Goal: Task Accomplishment & Management: Use online tool/utility

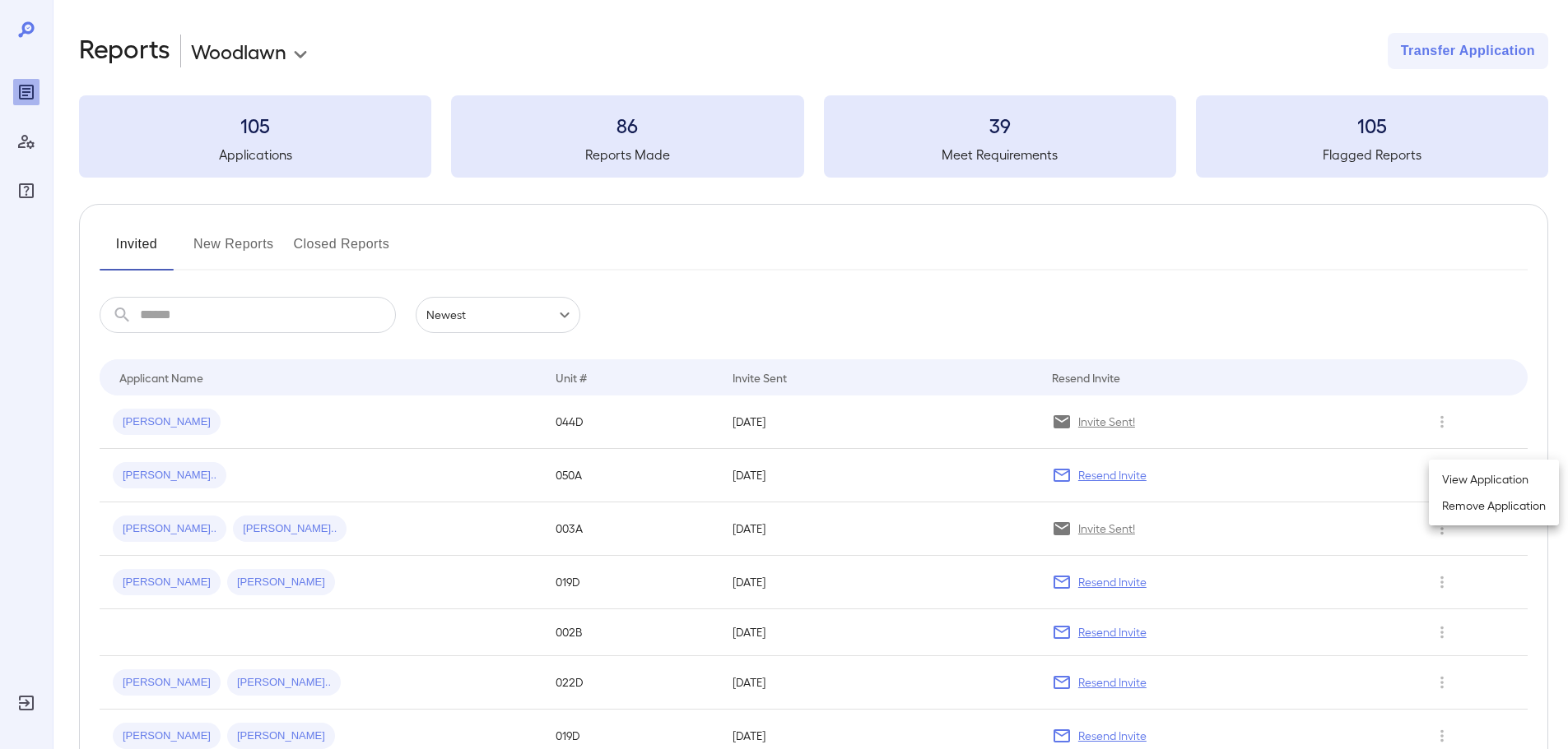
scroll to position [82, 0]
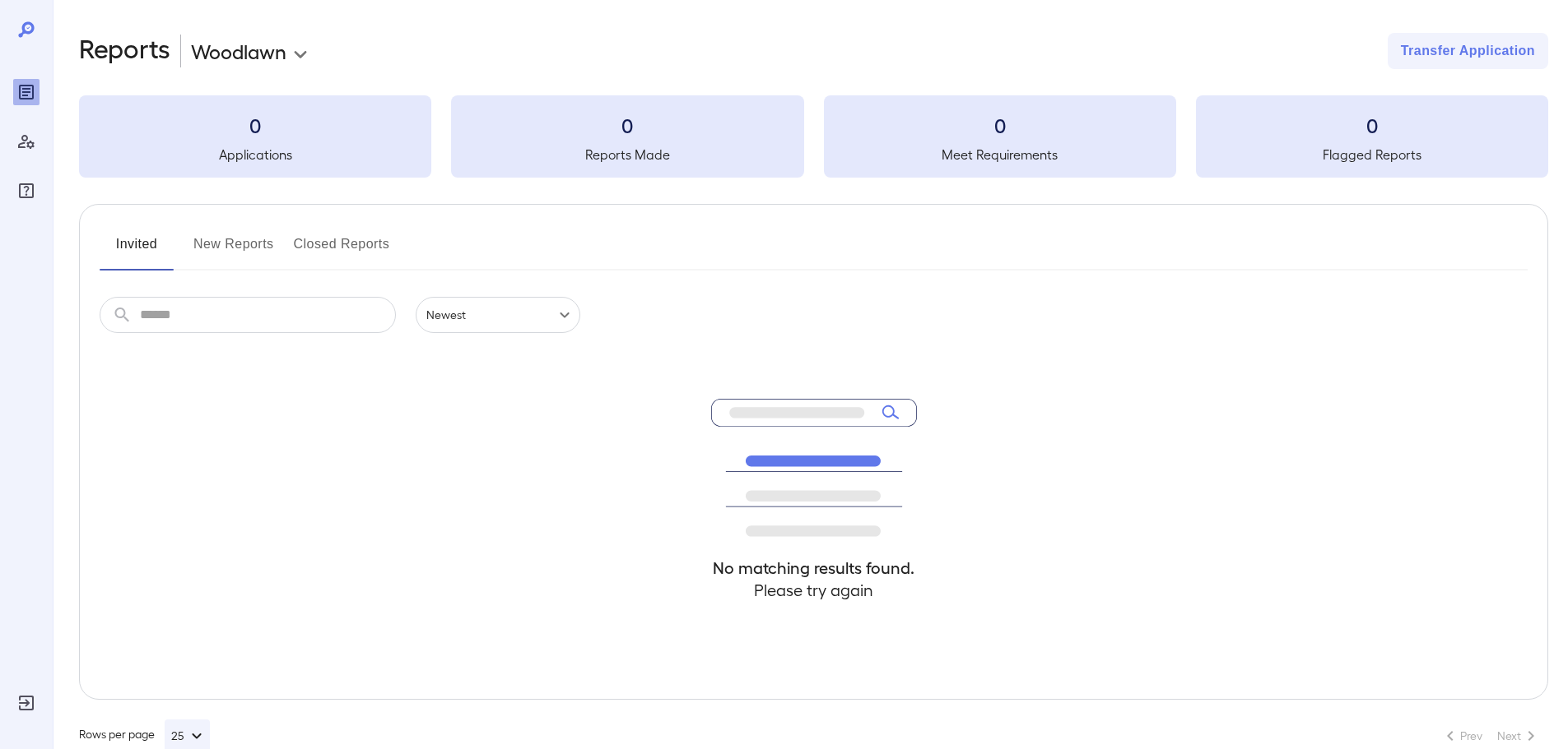
scroll to position [36, 0]
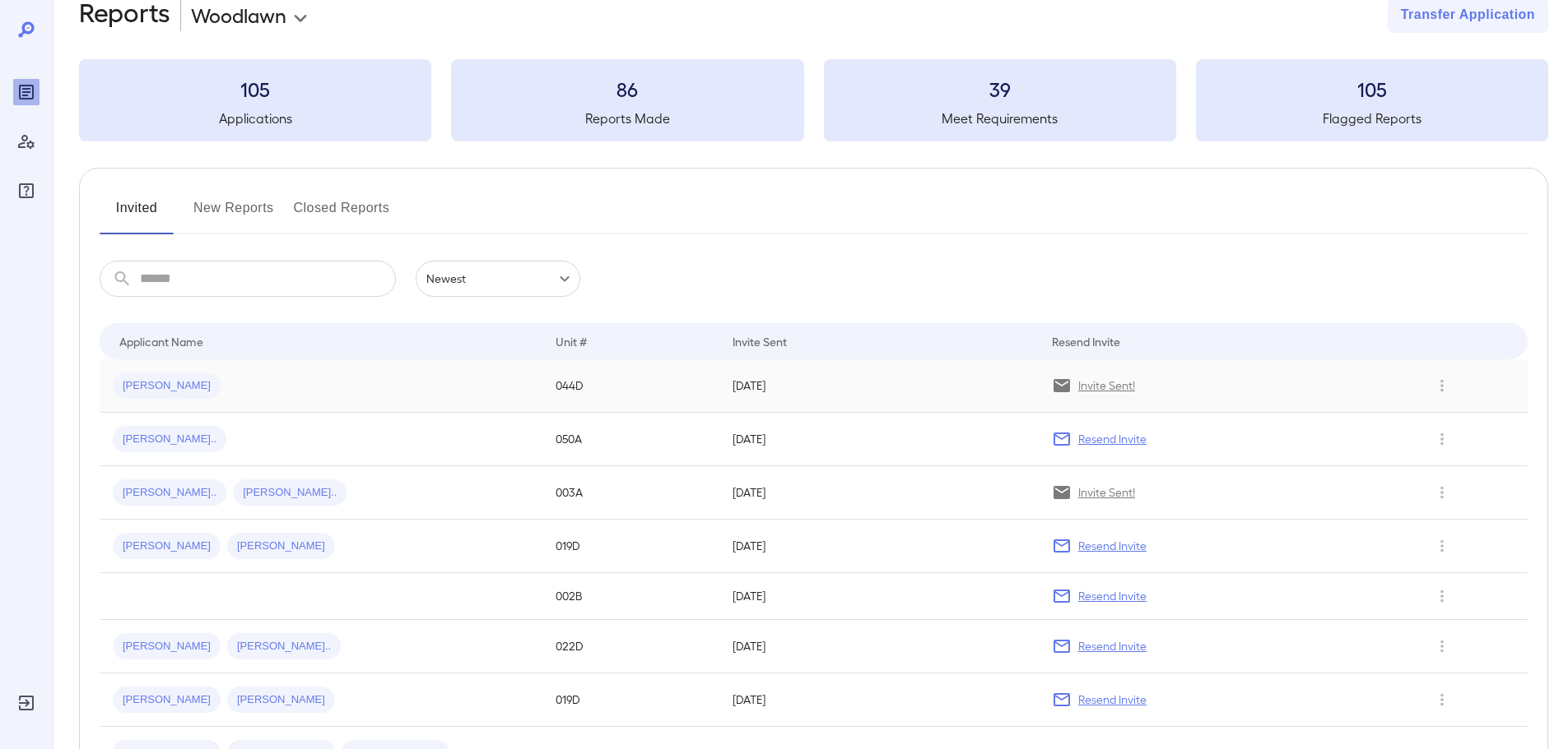
click at [132, 380] on span "[PERSON_NAME]" at bounding box center [166, 386] width 107 height 16
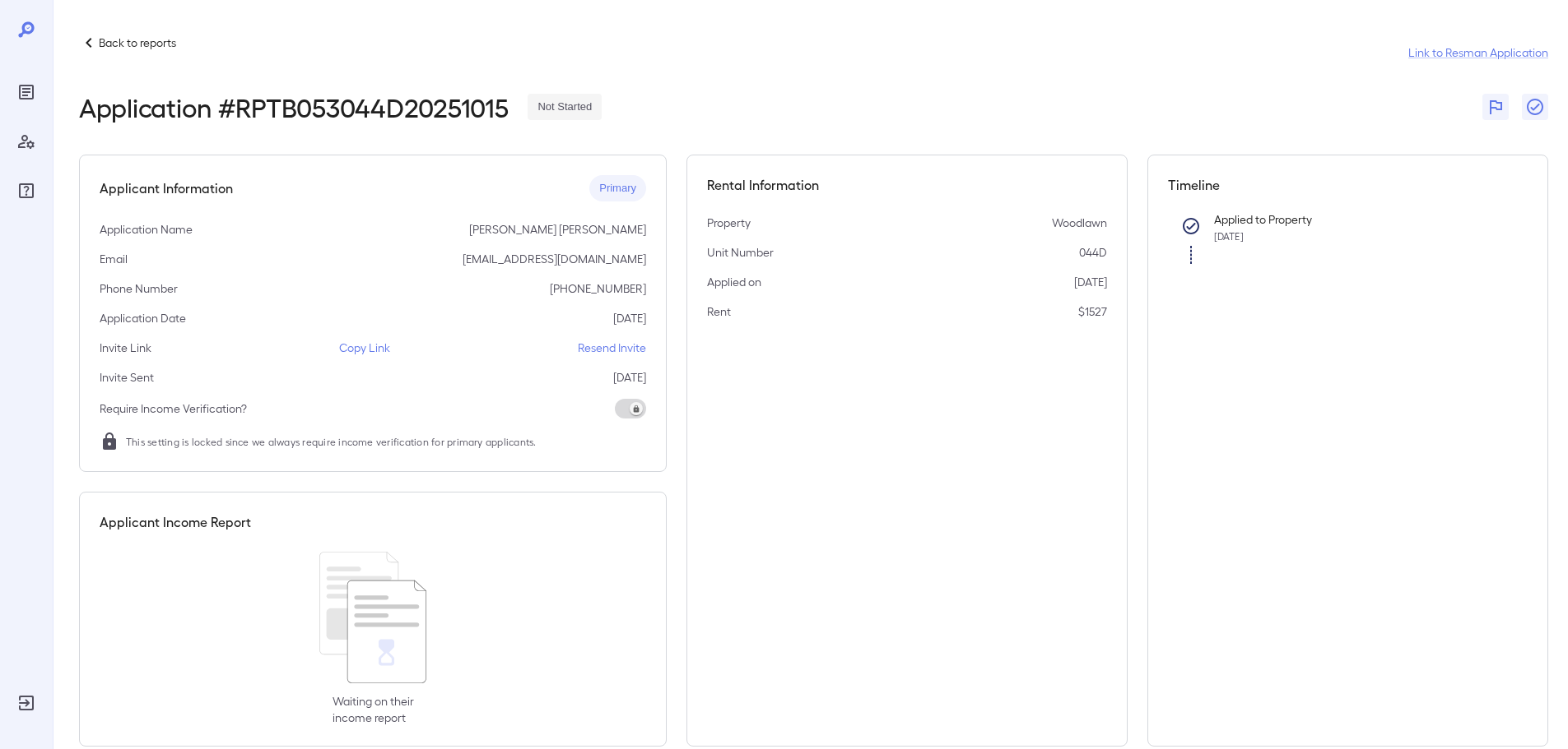
click at [98, 41] on icon at bounding box center [89, 42] width 20 height 20
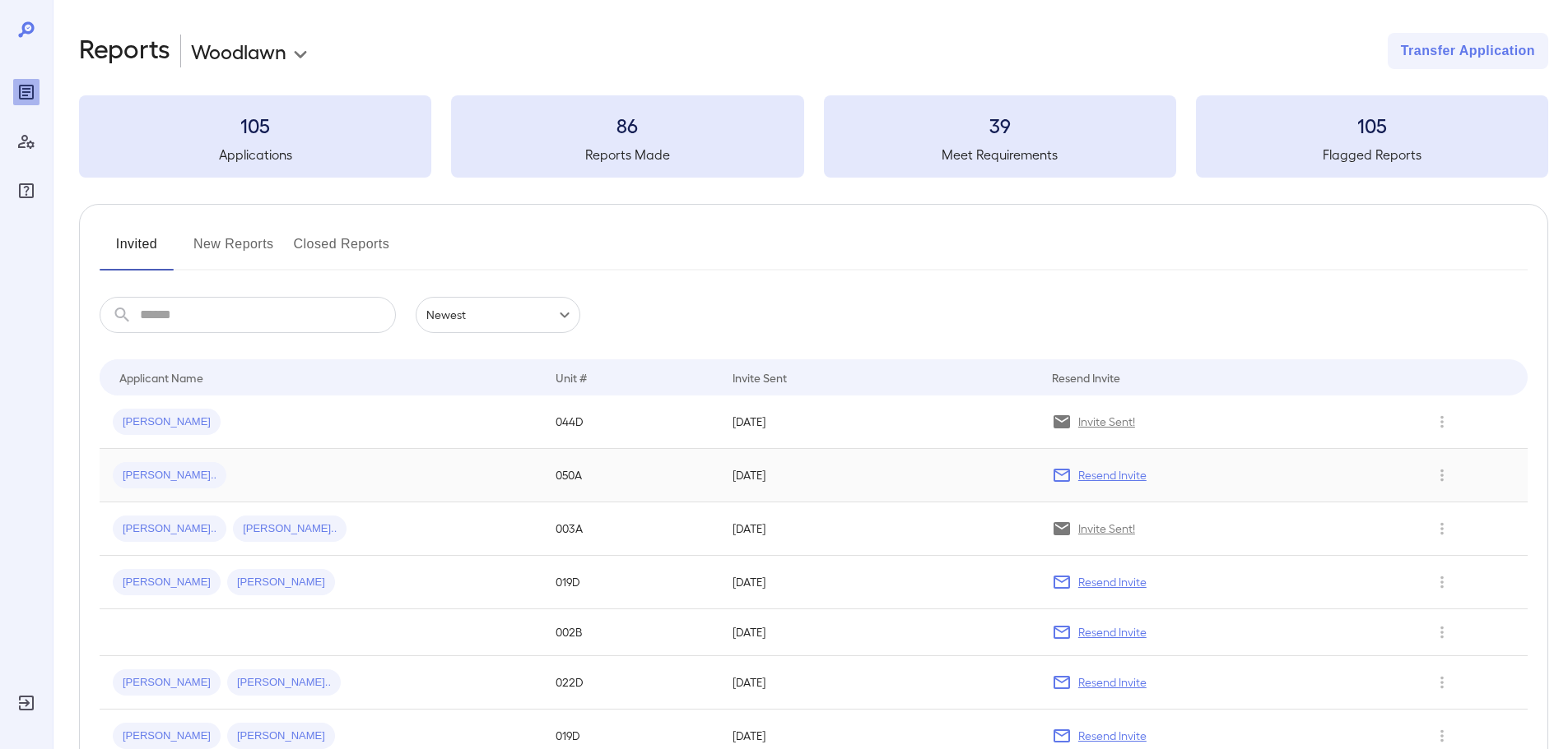
click at [1115, 475] on p "Resend Invite" at bounding box center [1111, 475] width 68 height 17
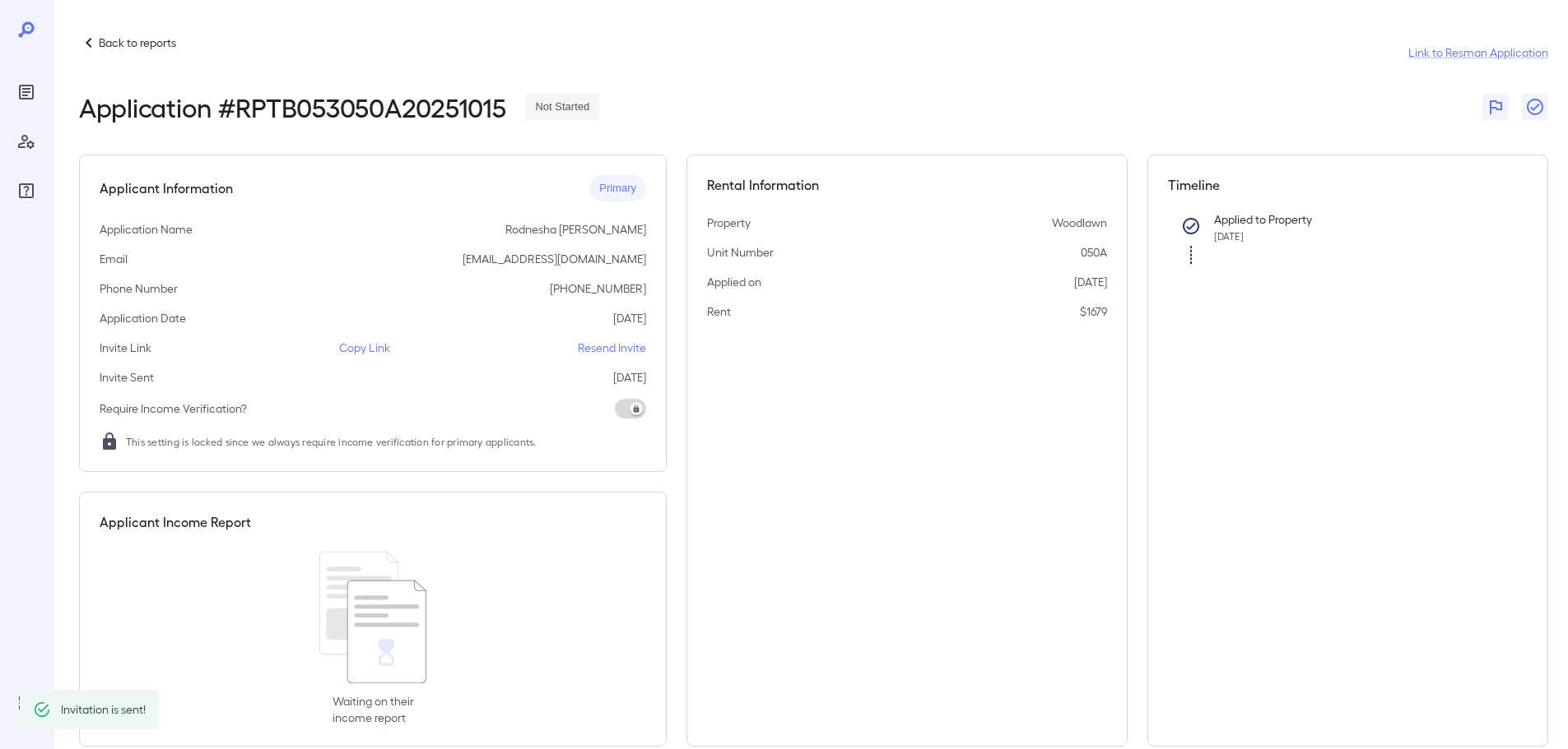
click at [610, 346] on p "Resend Invite" at bounding box center [611, 348] width 68 height 17
